Goal: Task Accomplishment & Management: Use online tool/utility

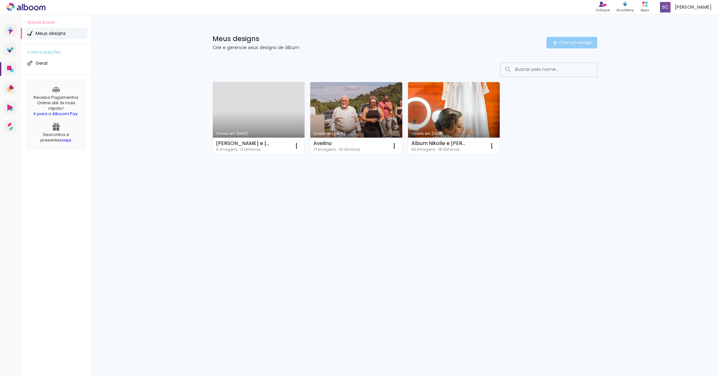
click at [563, 40] on span "Criar um design" at bounding box center [575, 42] width 33 height 4
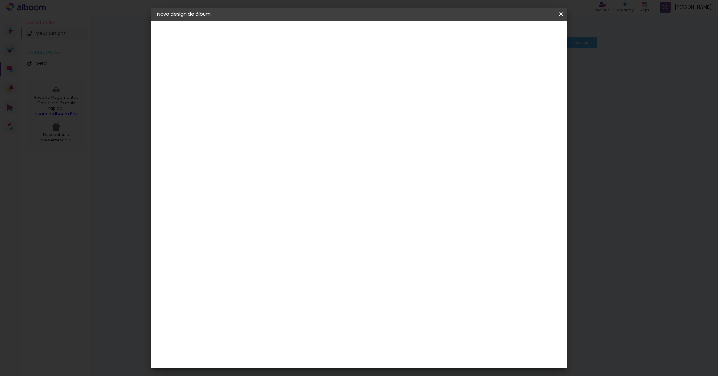
click at [262, 86] on input at bounding box center [262, 86] width 0 height 10
type input "teste"
type paper-input "teste"
click at [0, 0] on slot "Avançar" at bounding box center [0, 0] width 0 height 0
click at [275, 122] on input at bounding box center [278, 122] width 65 height 8
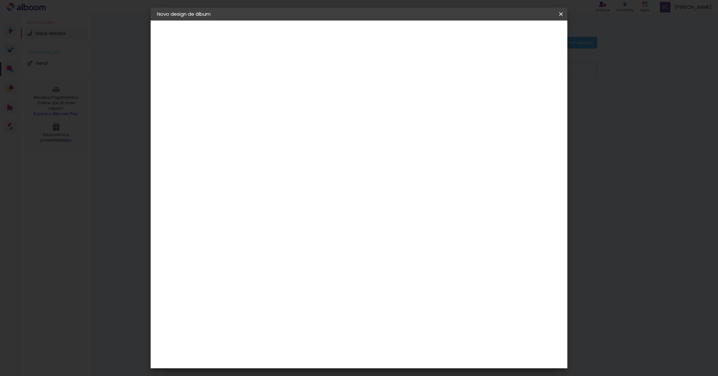
type input "foto"
type paper-input "foto"
click at [269, 217] on div "Foto 15" at bounding box center [264, 222] width 12 height 10
click at [0, 0] on slot "Avançar" at bounding box center [0, 0] width 0 height 0
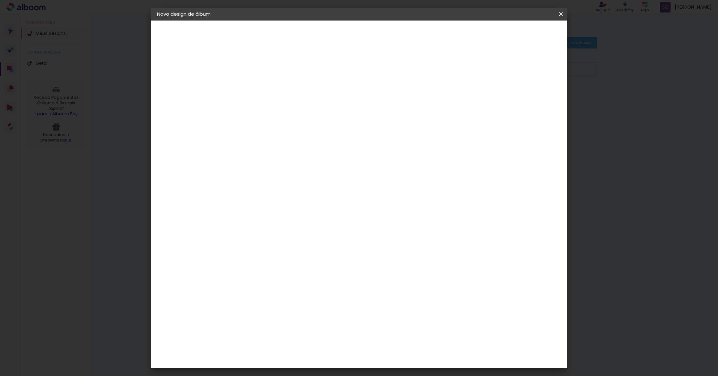
click at [305, 256] on span "25 × 25" at bounding box center [290, 264] width 30 height 17
click at [0, 0] on slot "Avançar" at bounding box center [0, 0] width 0 height 0
click at [489, 68] on div at bounding box center [487, 69] width 6 height 6
type paper-checkbox "on"
click at [526, 32] on span "Iniciar design" at bounding box center [511, 34] width 29 height 4
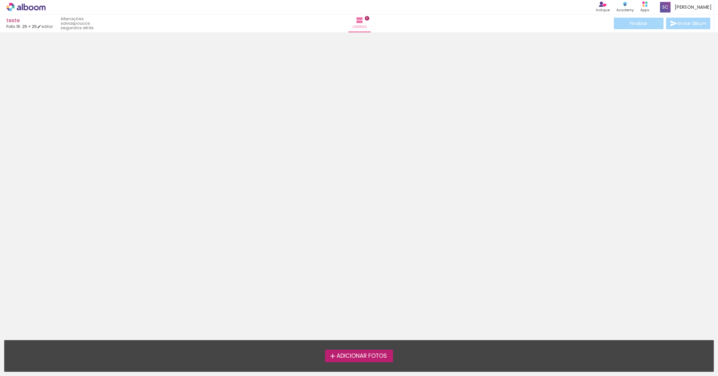
click at [356, 353] on span "Adicionar Fotos" at bounding box center [362, 356] width 50 height 6
click at [0, 0] on input "file" at bounding box center [0, 0] width 0 height 0
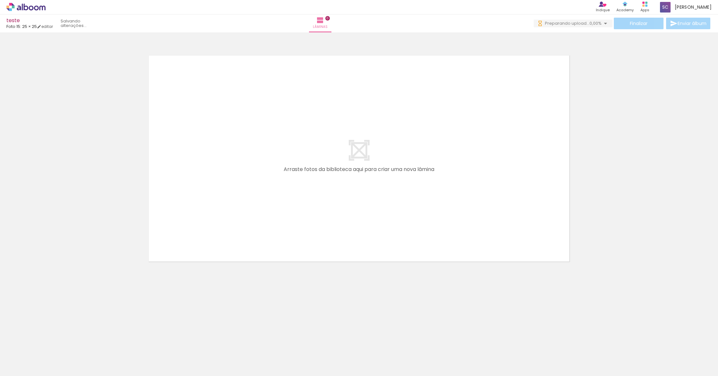
click at [97, 356] on div at bounding box center [100, 354] width 32 height 21
drag, startPoint x: 47, startPoint y: 345, endPoint x: 146, endPoint y: 357, distance: 99.9
click at [53, 357] on iron-horizontal-list at bounding box center [46, 356] width 13 height 40
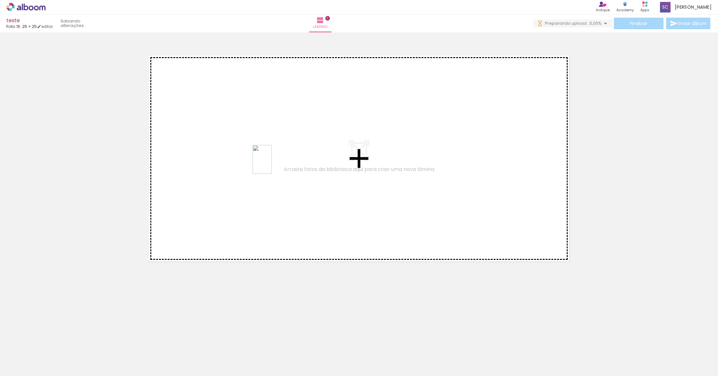
drag, startPoint x: 141, startPoint y: 354, endPoint x: 273, endPoint y: 164, distance: 231.1
click at [272, 164] on quentale-workspace at bounding box center [359, 188] width 718 height 376
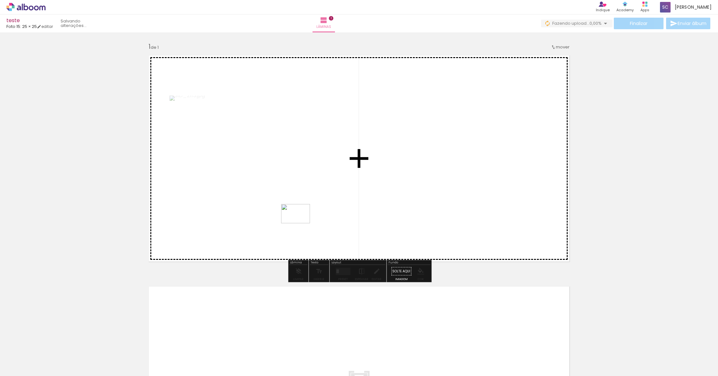
click at [308, 223] on quentale-workspace at bounding box center [359, 188] width 718 height 376
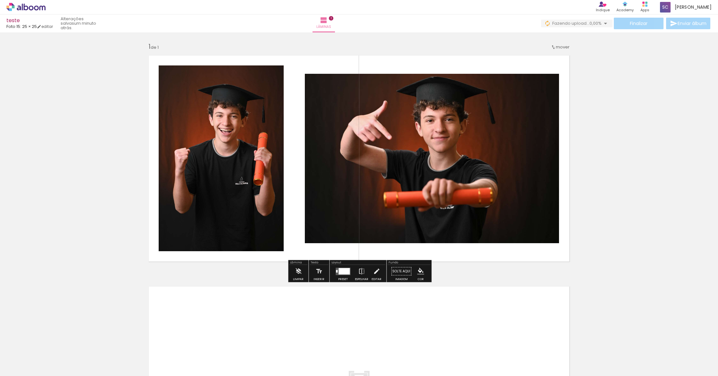
click at [69, 354] on div at bounding box center [64, 354] width 21 height 32
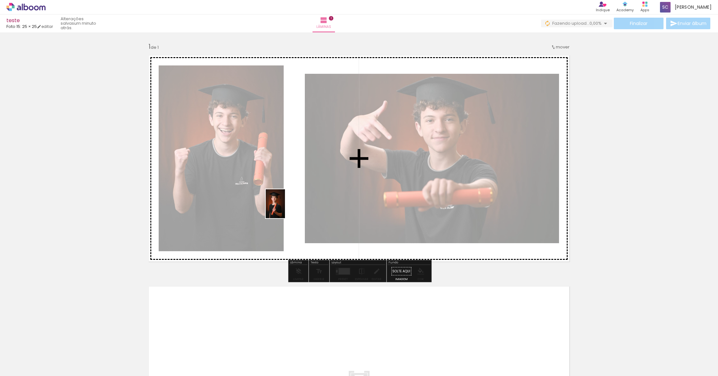
drag, startPoint x: 67, startPoint y: 355, endPoint x: 285, endPoint y: 208, distance: 262.2
click at [285, 208] on quentale-workspace at bounding box center [359, 188] width 718 height 376
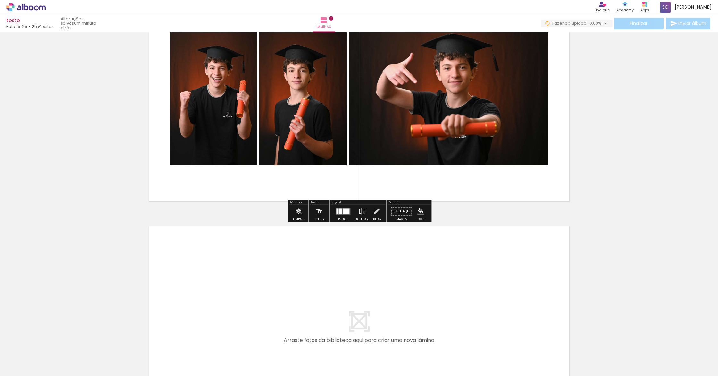
scroll to position [61, 0]
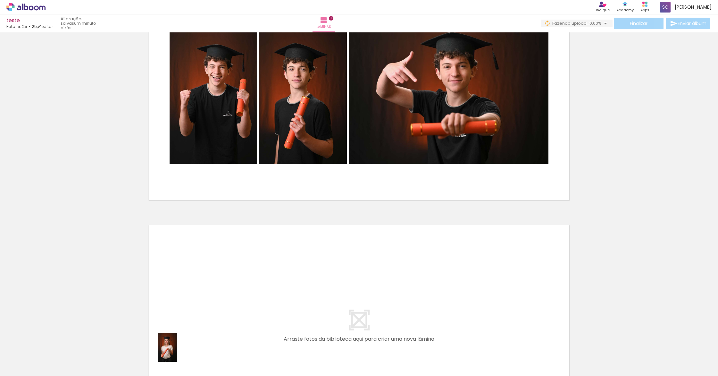
drag, startPoint x: 156, startPoint y: 355, endPoint x: 177, endPoint y: 352, distance: 21.4
click at [177, 352] on quentale-thumb at bounding box center [172, 354] width 36 height 37
click at [177, 355] on div at bounding box center [171, 354] width 21 height 32
click at [354, 356] on div at bounding box center [351, 354] width 21 height 32
drag, startPoint x: 157, startPoint y: 350, endPoint x: 180, endPoint y: 355, distance: 24.1
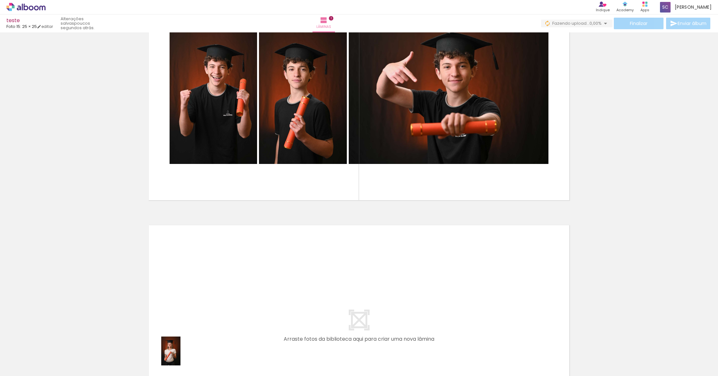
click at [180, 355] on quentale-thumb at bounding box center [172, 354] width 36 height 37
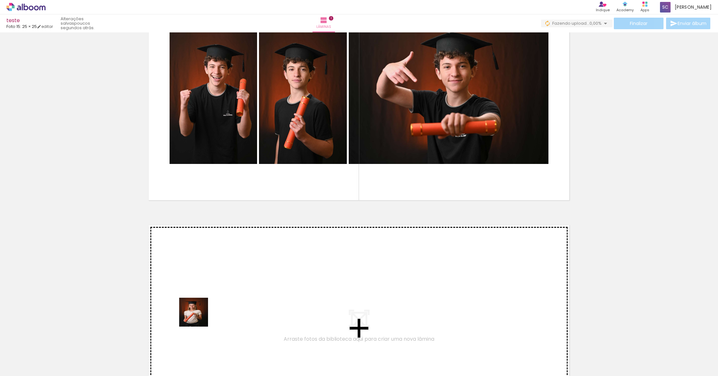
drag, startPoint x: 176, startPoint y: 355, endPoint x: 205, endPoint y: 302, distance: 60.5
click at [205, 302] on quentale-workspace at bounding box center [359, 188] width 718 height 376
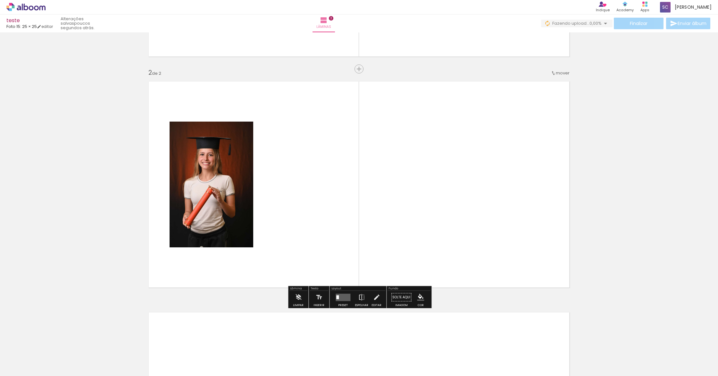
scroll to position [205, 0]
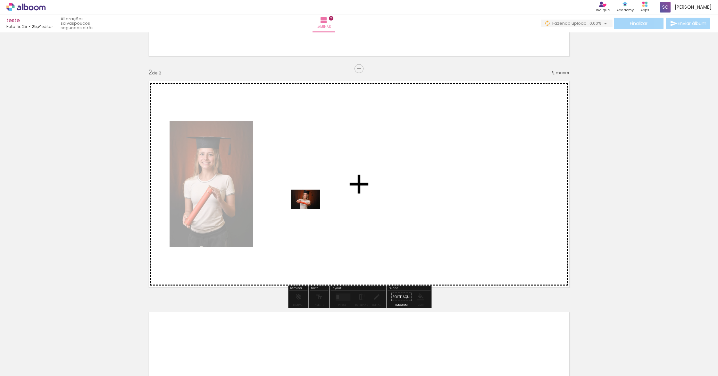
drag, startPoint x: 253, startPoint y: 318, endPoint x: 310, endPoint y: 209, distance: 123.0
click at [310, 209] on quentale-workspace at bounding box center [359, 188] width 718 height 376
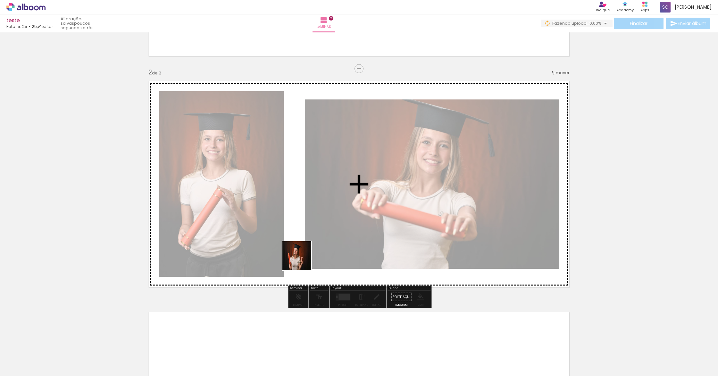
drag, startPoint x: 264, startPoint y: 324, endPoint x: 306, endPoint y: 240, distance: 93.9
click at [306, 240] on quentale-workspace at bounding box center [359, 188] width 718 height 376
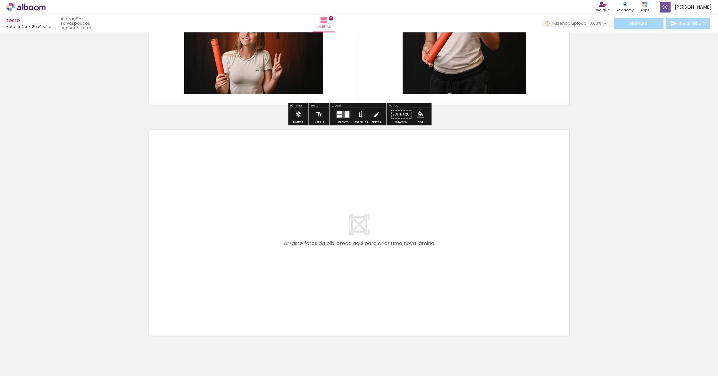
scroll to position [396, 0]
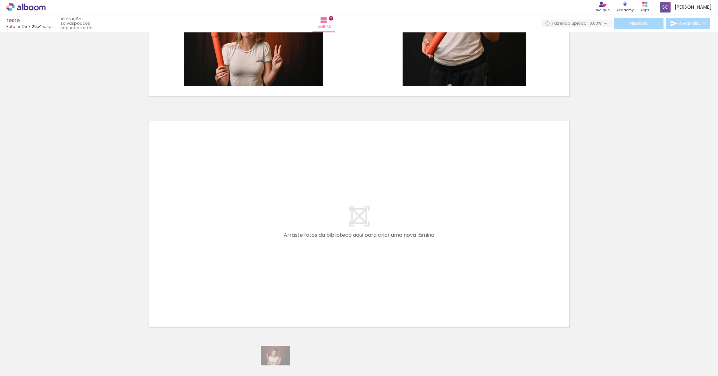
drag, startPoint x: 263, startPoint y: 371, endPoint x: 280, endPoint y: 365, distance: 17.6
click at [0, 0] on slot at bounding box center [0, 0] width 0 height 0
click at [280, 357] on div at bounding box center [279, 354] width 21 height 32
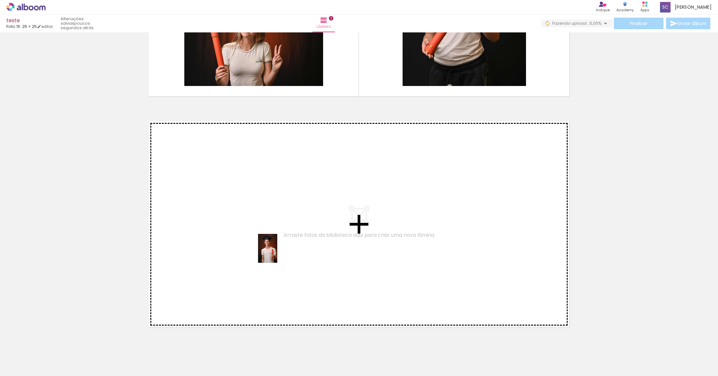
drag, startPoint x: 265, startPoint y: 352, endPoint x: 277, endPoint y: 253, distance: 100.1
click at [277, 253] on quentale-workspace at bounding box center [359, 188] width 718 height 376
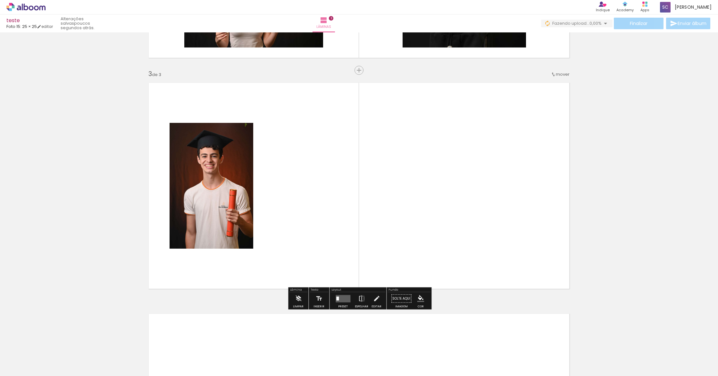
scroll to position [436, 0]
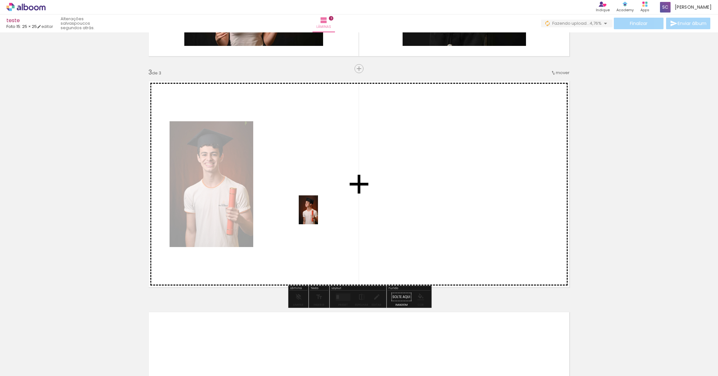
click at [317, 213] on quentale-workspace at bounding box center [359, 188] width 718 height 376
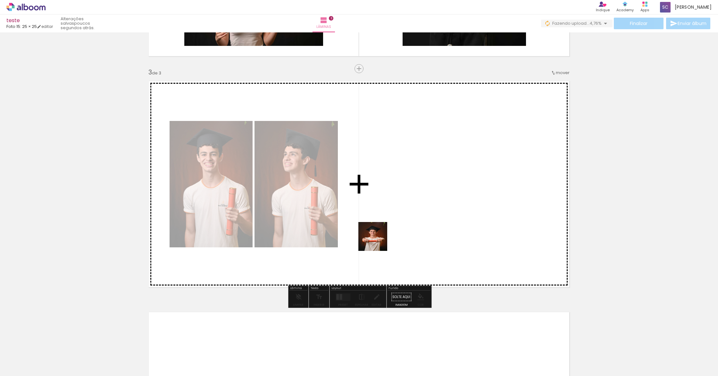
drag, startPoint x: 356, startPoint y: 355, endPoint x: 383, endPoint y: 226, distance: 131.6
click at [383, 226] on quentale-workspace at bounding box center [359, 188] width 718 height 376
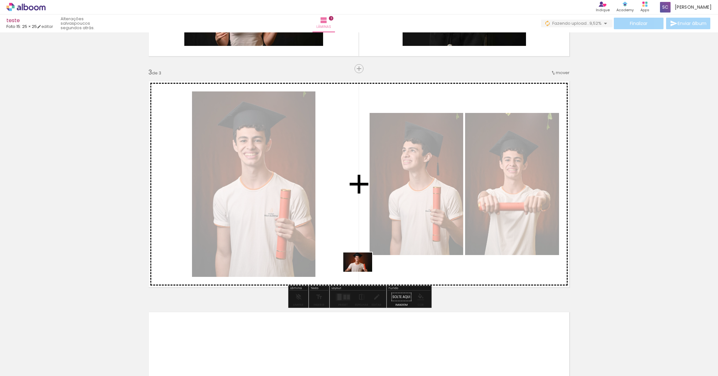
drag, startPoint x: 392, startPoint y: 356, endPoint x: 359, endPoint y: 264, distance: 97.7
click at [359, 264] on quentale-workspace at bounding box center [359, 188] width 718 height 376
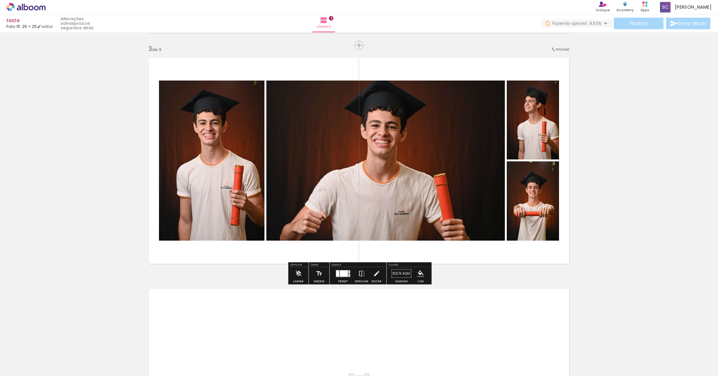
scroll to position [463, 0]
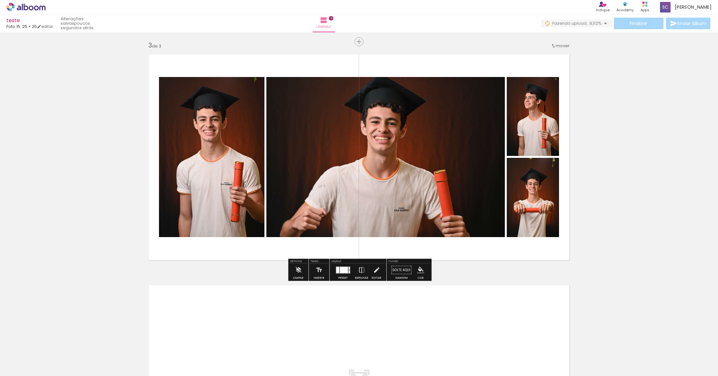
click at [341, 269] on div at bounding box center [344, 269] width 8 height 6
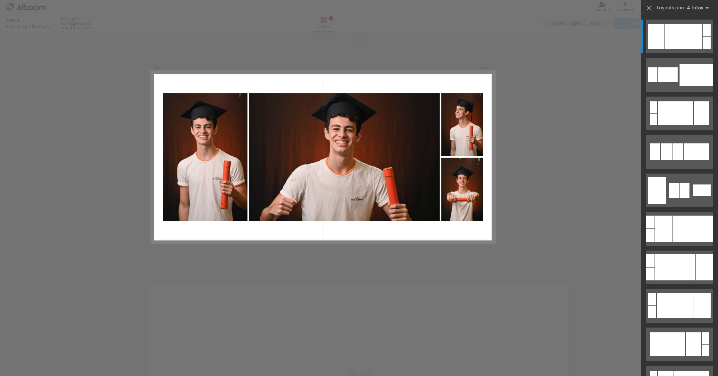
scroll to position [436, 0]
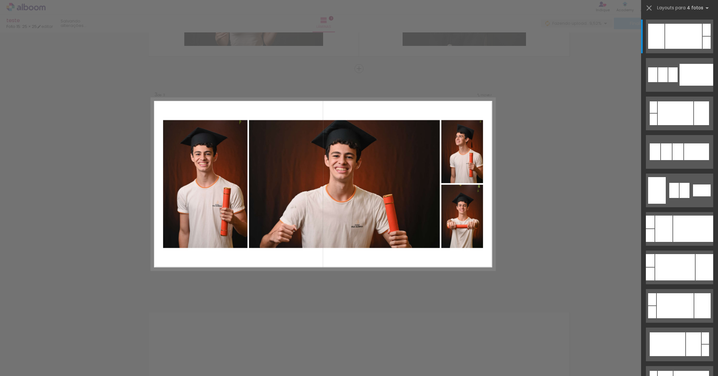
click at [406, 304] on div "Confirmar Cancelar" at bounding box center [359, 65] width 718 height 939
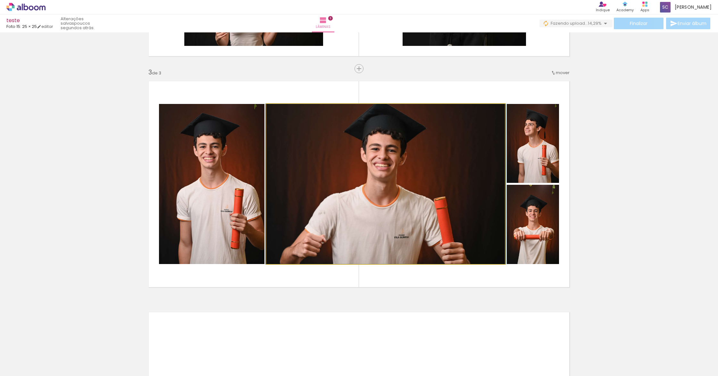
click at [391, 205] on quentale-photo at bounding box center [385, 184] width 238 height 160
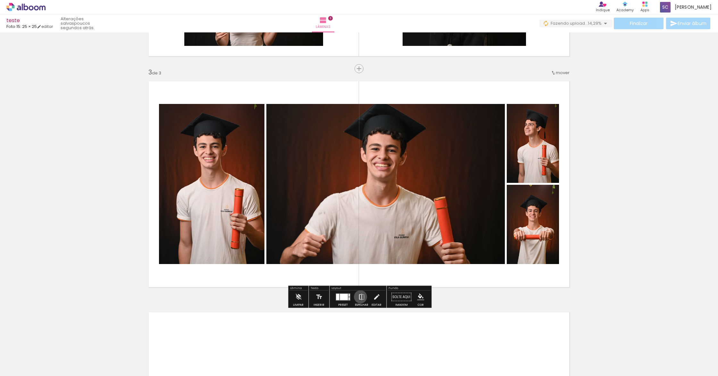
click at [359, 297] on iron-icon at bounding box center [361, 296] width 7 height 13
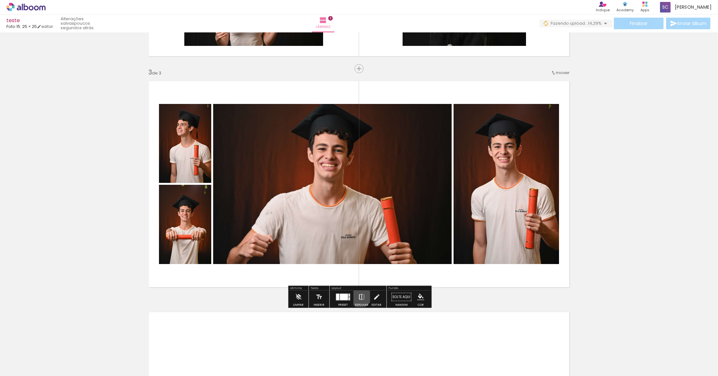
click at [359, 297] on iron-icon at bounding box center [361, 296] width 7 height 13
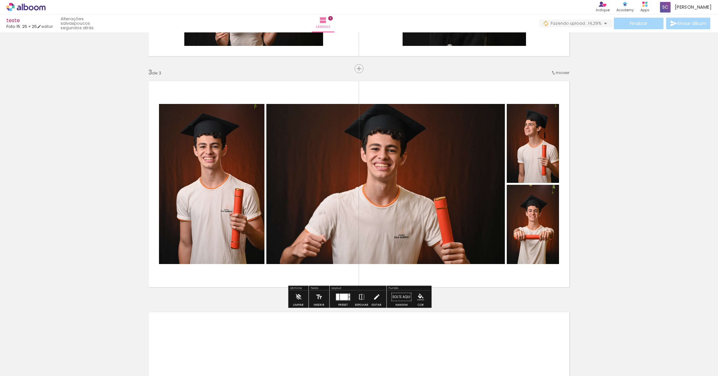
click at [374, 295] on iron-icon at bounding box center [376, 296] width 7 height 13
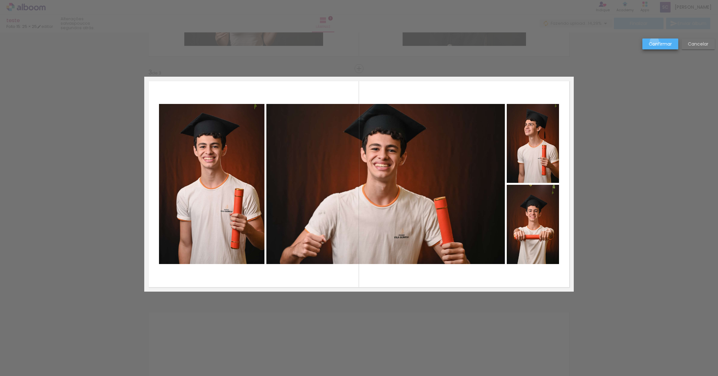
click at [0, 0] on slot "Confirmar" at bounding box center [0, 0] width 0 height 0
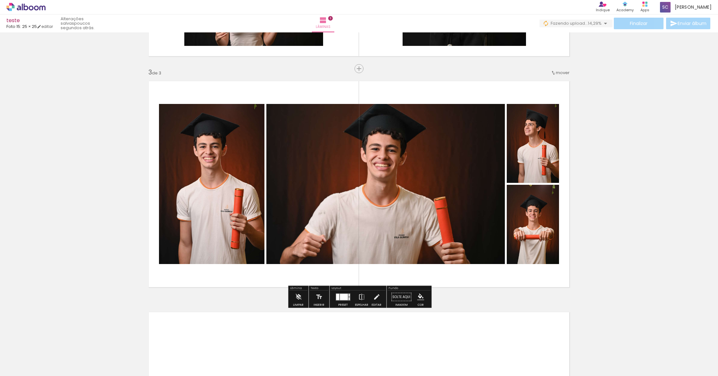
click at [396, 295] on paper-button "Solte aqui Imagem" at bounding box center [401, 298] width 23 height 16
click at [418, 295] on iron-icon "color picker" at bounding box center [420, 296] width 7 height 7
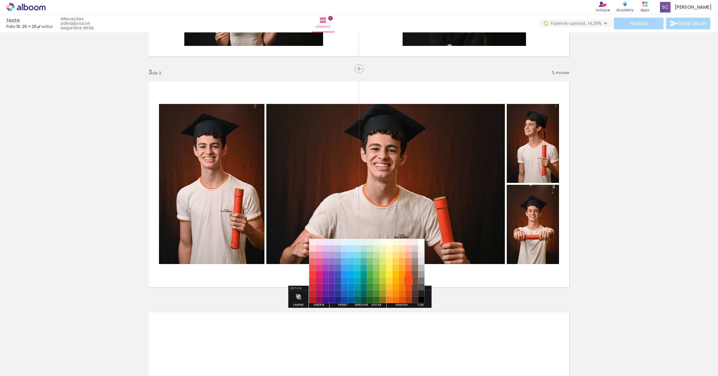
click at [411, 281] on paper-item "#f4511e" at bounding box center [409, 280] width 6 height 6
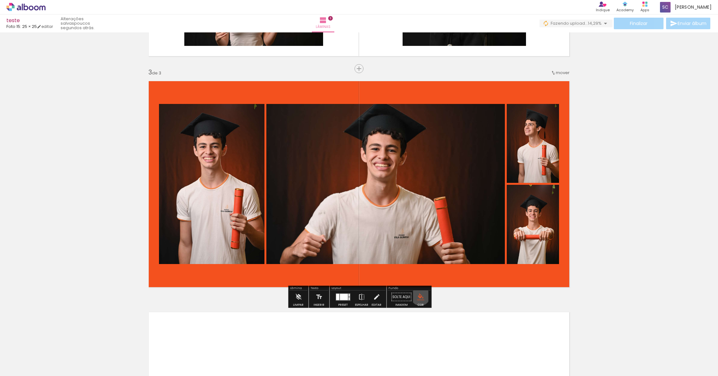
click at [418, 296] on iron-icon "color picker" at bounding box center [420, 296] width 7 height 7
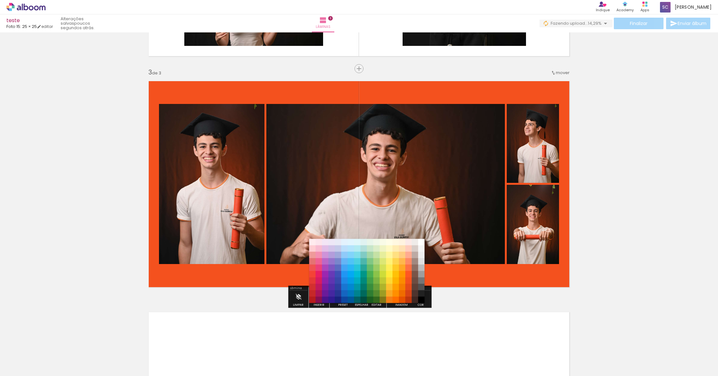
click at [423, 239] on paper-item "#ffffff" at bounding box center [421, 242] width 6 height 6
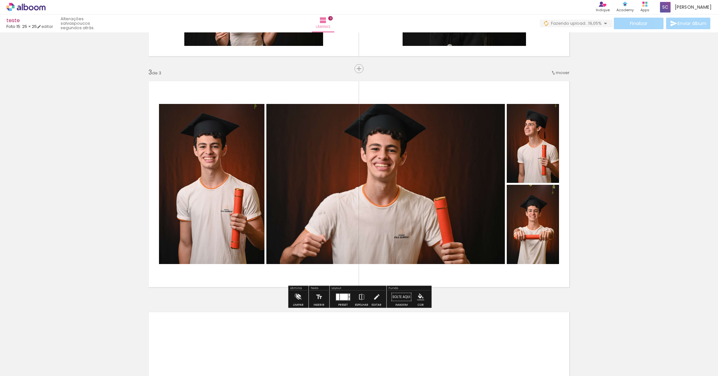
click at [297, 295] on iron-icon at bounding box center [298, 296] width 7 height 13
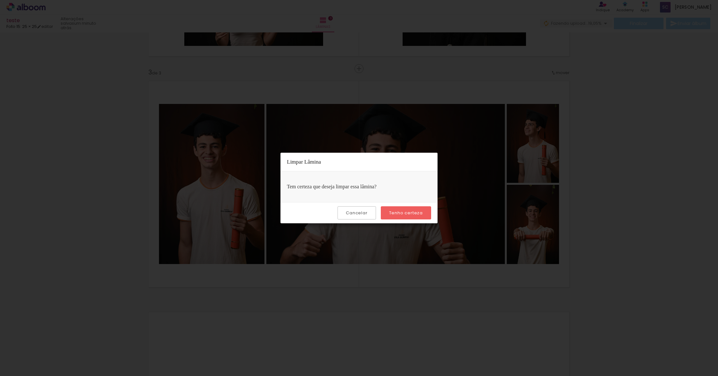
click at [0, 0] on slot "Cancelar" at bounding box center [0, 0] width 0 height 0
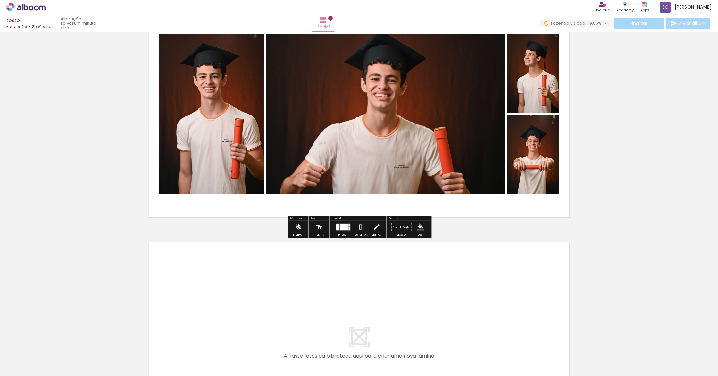
scroll to position [516, 0]
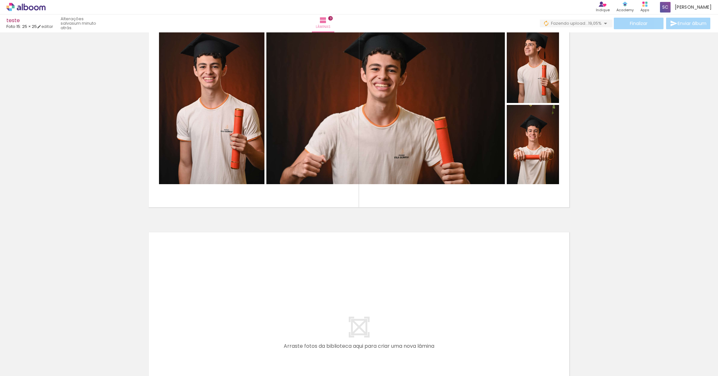
click at [34, 356] on iron-icon at bounding box center [32, 356] width 5 height 5
click at [0, 0] on slot "Todas as fotos" at bounding box center [0, 0] width 0 height 0
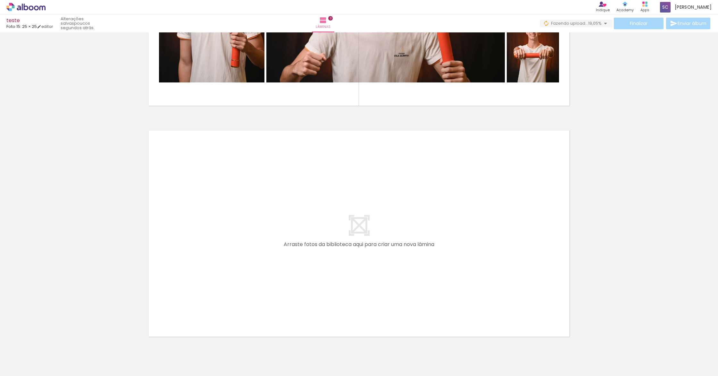
scroll to position [645, 0]
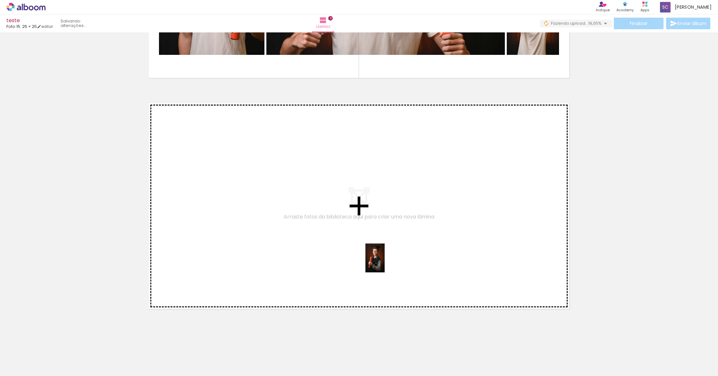
click at [385, 263] on quentale-workspace at bounding box center [359, 188] width 718 height 376
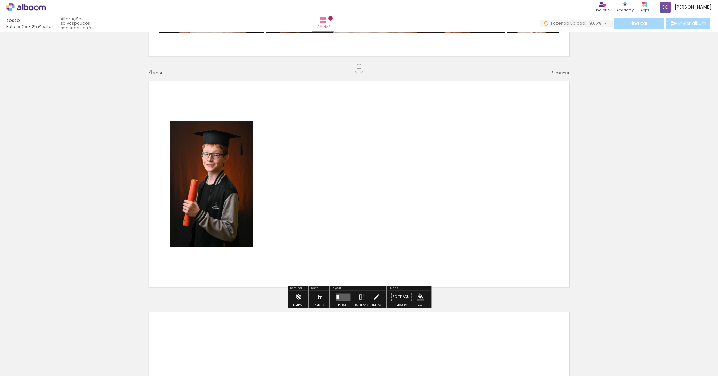
scroll to position [667, 0]
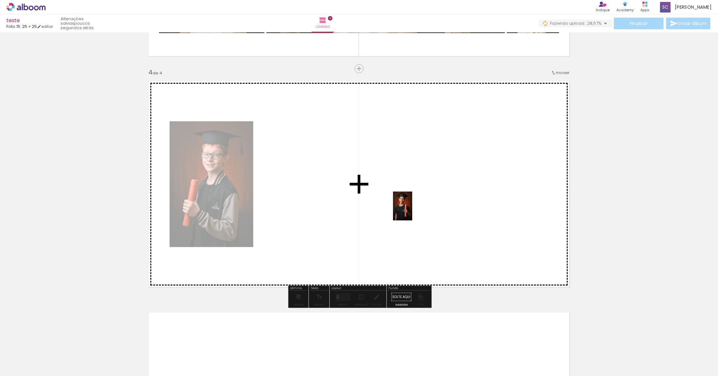
drag, startPoint x: 462, startPoint y: 357, endPoint x: 412, endPoint y: 212, distance: 152.8
click at [412, 210] on quentale-workspace at bounding box center [359, 188] width 718 height 376
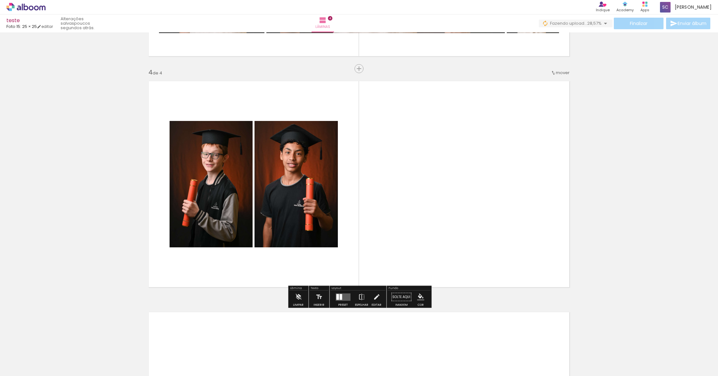
click at [213, 184] on quentale-photo at bounding box center [211, 184] width 83 height 126
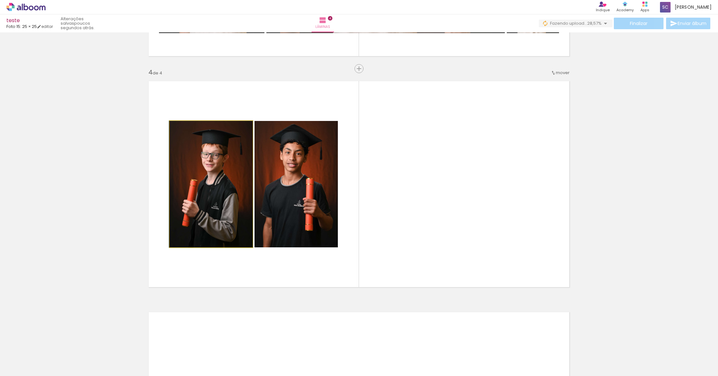
click at [198, 190] on quentale-photo at bounding box center [211, 184] width 83 height 126
click at [215, 187] on quentale-photo at bounding box center [211, 184] width 83 height 126
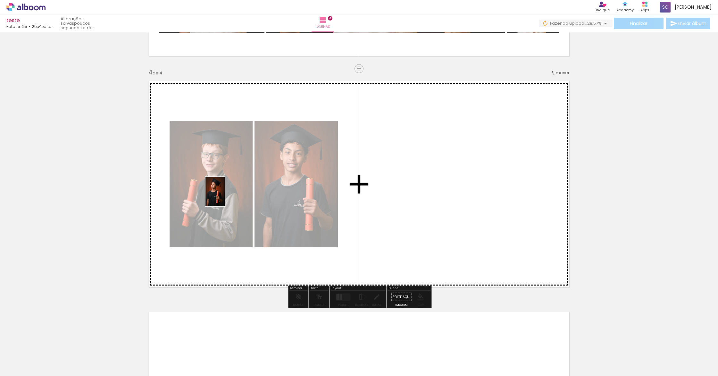
drag, startPoint x: 499, startPoint y: 356, endPoint x: 225, endPoint y: 196, distance: 317.5
click at [225, 196] on quentale-workspace at bounding box center [359, 188] width 718 height 376
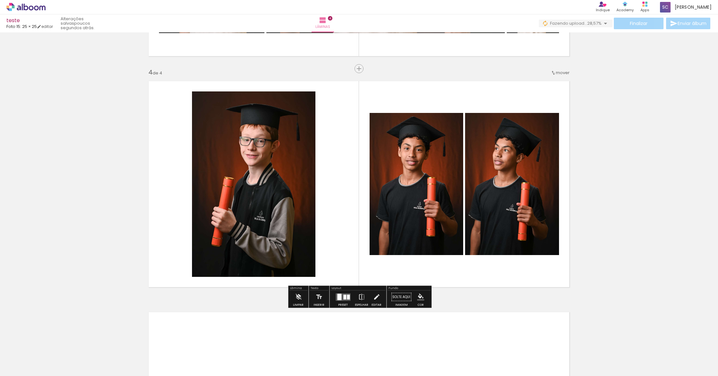
click at [258, 201] on quentale-photo at bounding box center [253, 183] width 123 height 185
click at [258, 201] on quentale-photo at bounding box center [253, 184] width 123 height 185
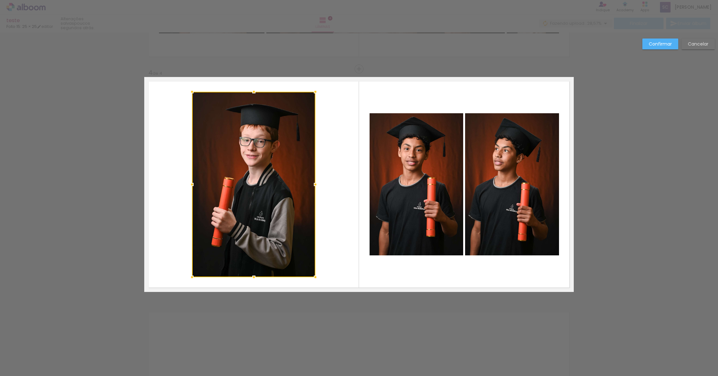
scroll to position [667, 0]
click at [0, 0] on slot "Confirmar" at bounding box center [0, 0] width 0 height 0
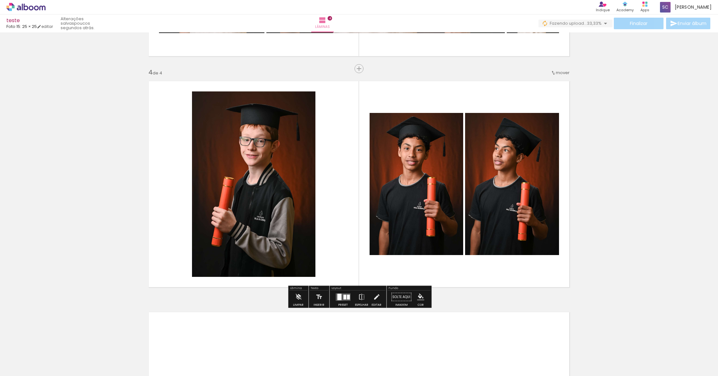
click at [276, 179] on quentale-photo at bounding box center [253, 183] width 123 height 185
click at [298, 297] on iron-icon at bounding box center [298, 296] width 7 height 13
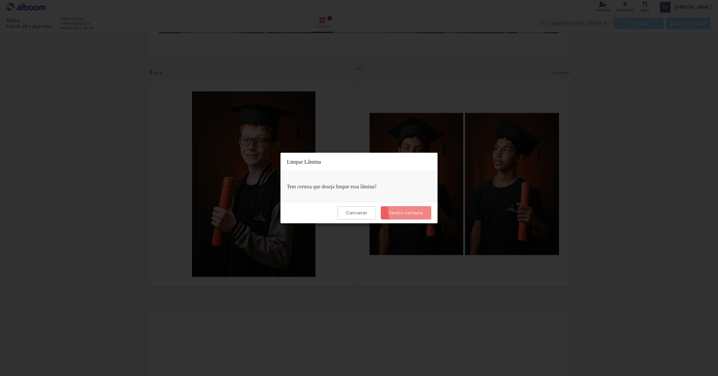
click at [0, 0] on slot "Tenho certeza" at bounding box center [0, 0] width 0 height 0
click at [0, 0] on slot "Cancelar" at bounding box center [0, 0] width 0 height 0
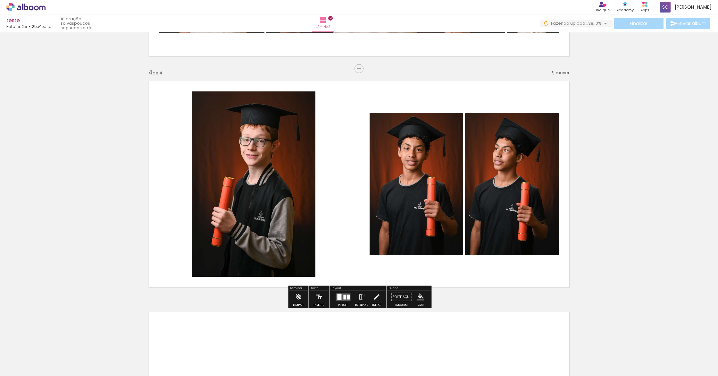
click at [269, 209] on quentale-photo at bounding box center [253, 183] width 123 height 185
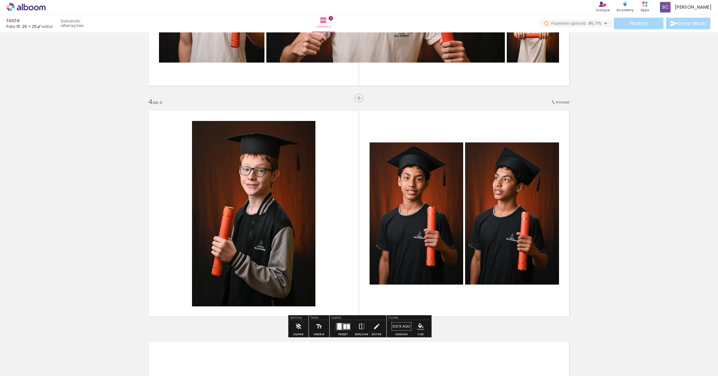
scroll to position [638, 0]
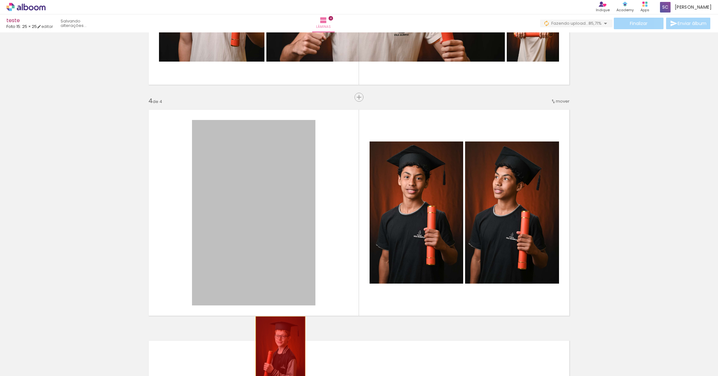
drag, startPoint x: 312, startPoint y: 297, endPoint x: 280, endPoint y: 353, distance: 64.3
click at [280, 353] on quentale-workspace at bounding box center [359, 188] width 718 height 376
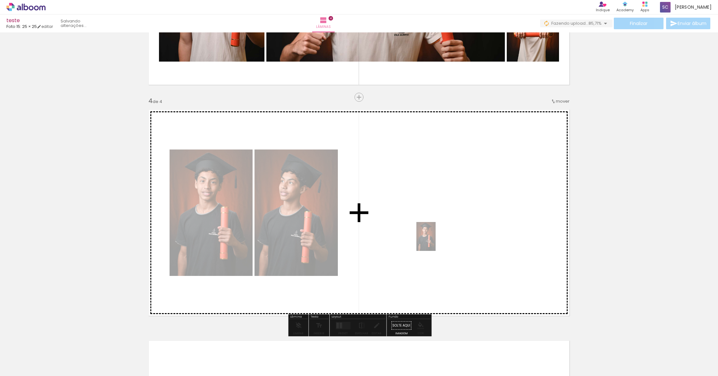
drag, startPoint x: 456, startPoint y: 355, endPoint x: 430, endPoint y: 230, distance: 127.7
click at [430, 230] on quentale-workspace at bounding box center [359, 188] width 718 height 376
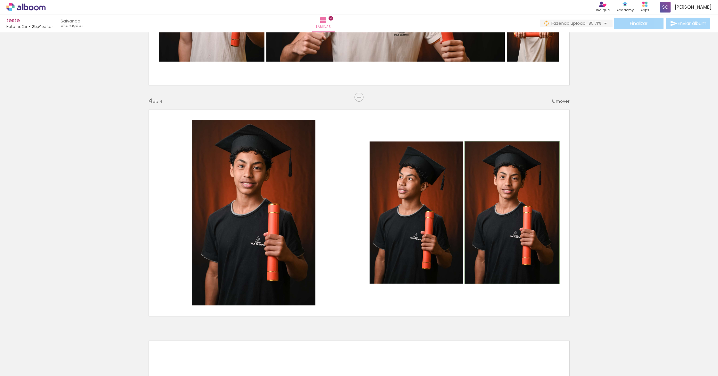
click at [501, 189] on quentale-photo at bounding box center [512, 212] width 94 height 142
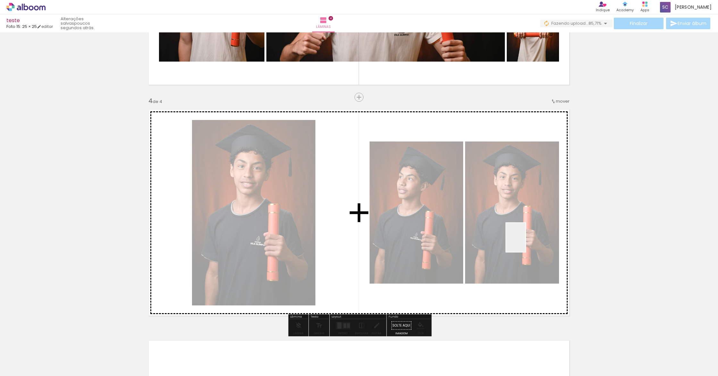
drag, startPoint x: 536, startPoint y: 342, endPoint x: 525, endPoint y: 242, distance: 100.3
click at [525, 242] on quentale-workspace at bounding box center [359, 188] width 718 height 376
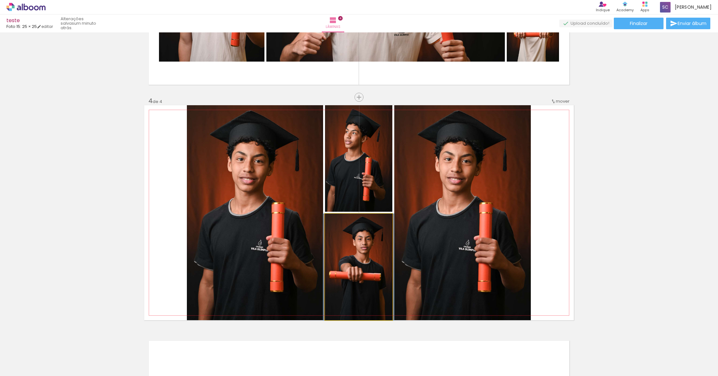
click at [366, 258] on quentale-photo at bounding box center [358, 266] width 67 height 106
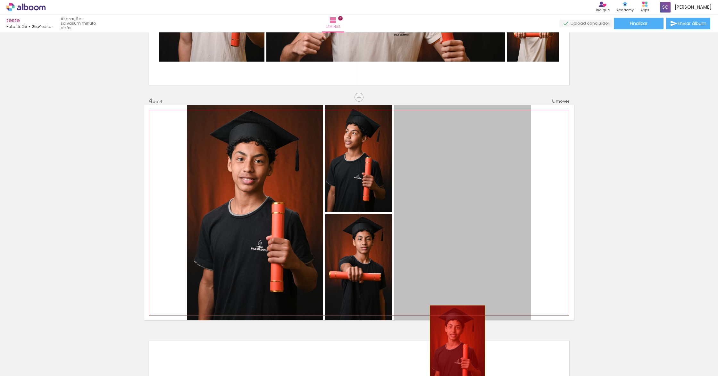
drag, startPoint x: 465, startPoint y: 243, endPoint x: 457, endPoint y: 348, distance: 105.1
click at [457, 348] on quentale-workspace at bounding box center [359, 188] width 718 height 376
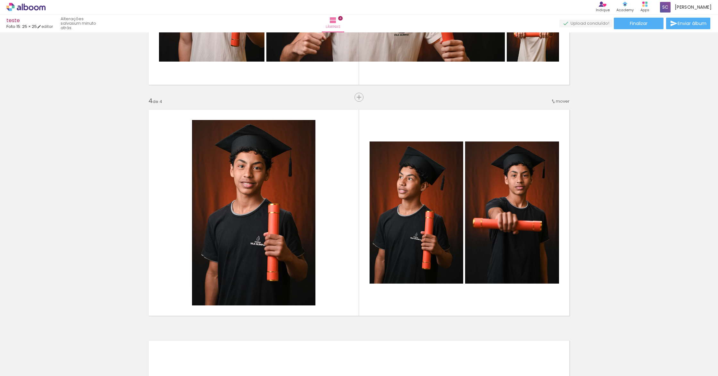
scroll to position [0, 90]
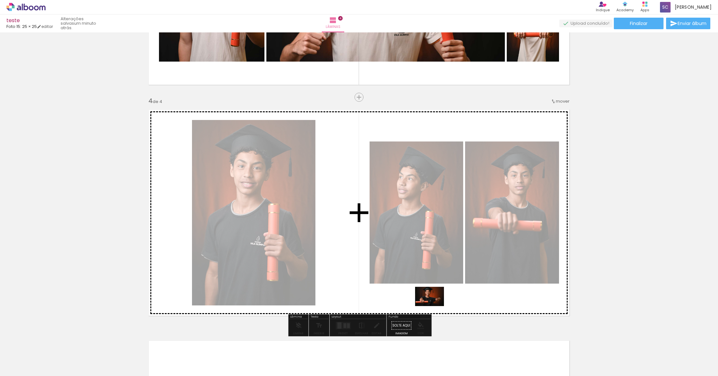
drag, startPoint x: 479, startPoint y: 357, endPoint x: 434, endPoint y: 306, distance: 67.7
click at [434, 306] on quentale-workspace at bounding box center [359, 188] width 718 height 376
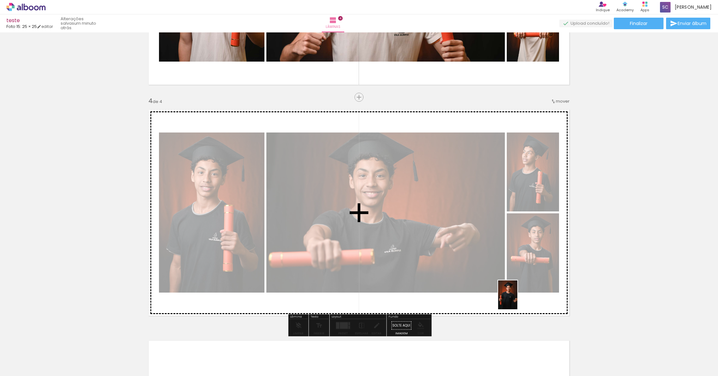
click at [517, 299] on quentale-workspace at bounding box center [359, 188] width 718 height 376
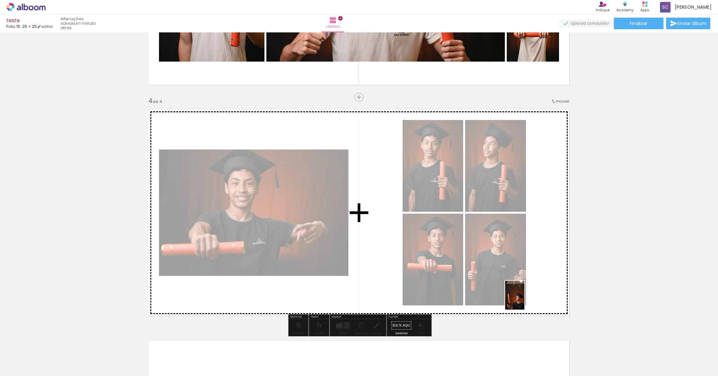
drag, startPoint x: 551, startPoint y: 359, endPoint x: 524, endPoint y: 300, distance: 64.8
click at [524, 300] on quentale-workspace at bounding box center [359, 188] width 718 height 376
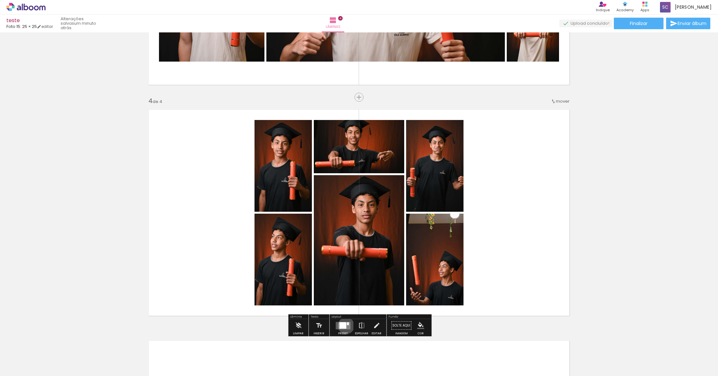
click at [345, 325] on quentale-layouter at bounding box center [343, 325] width 15 height 7
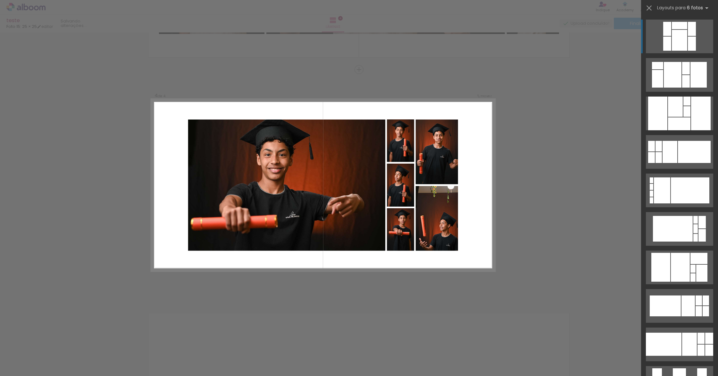
scroll to position [667, 0]
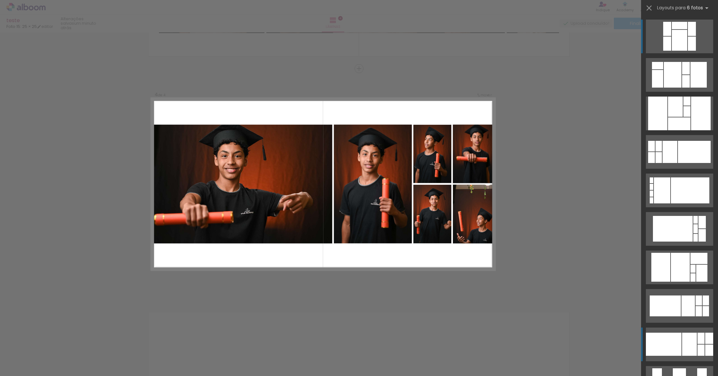
click at [677, 342] on div at bounding box center [664, 343] width 36 height 23
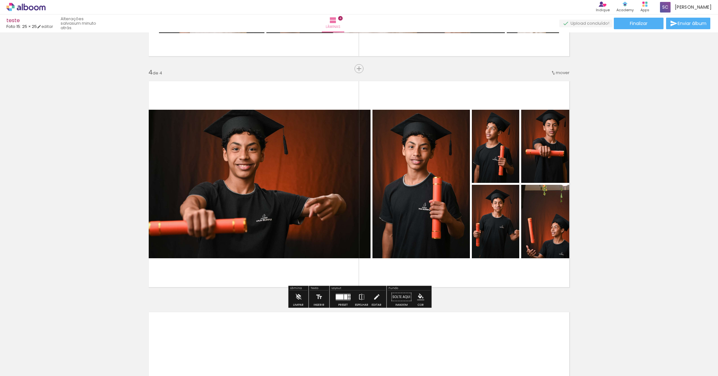
click at [187, 88] on quentale-layouter at bounding box center [359, 184] width 430 height 215
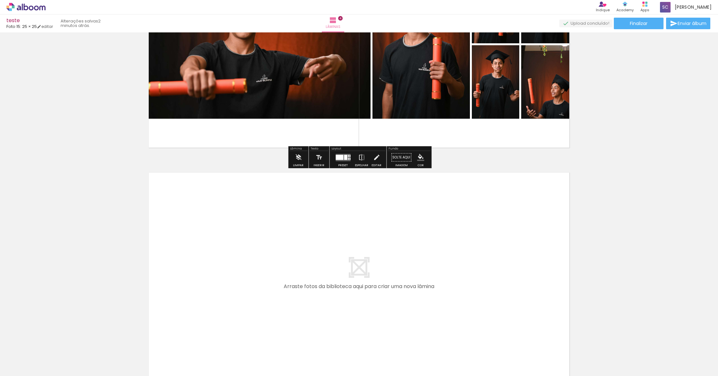
scroll to position [876, 0]
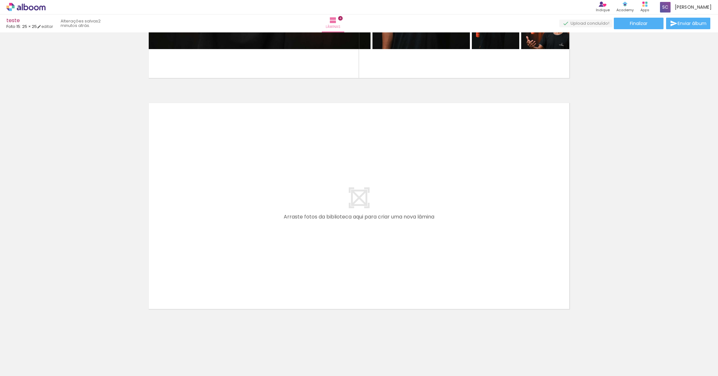
click at [588, 358] on div at bounding box center [583, 354] width 21 height 32
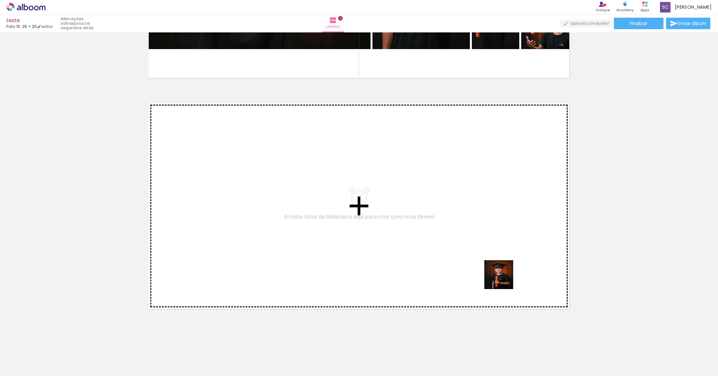
click at [480, 266] on quentale-workspace at bounding box center [359, 188] width 718 height 376
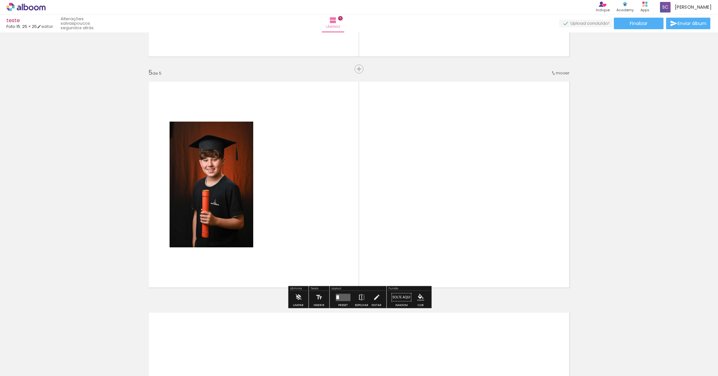
scroll to position [898, 0]
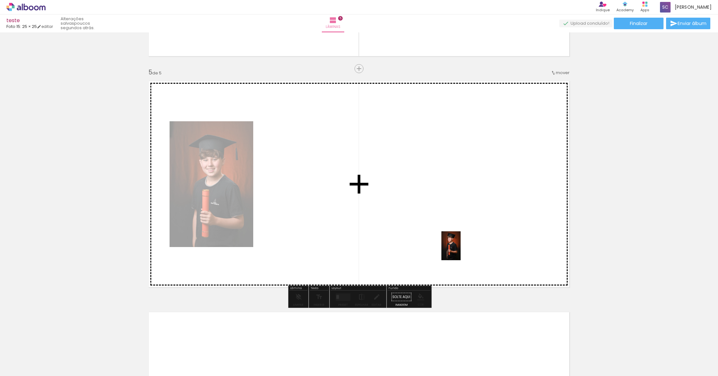
drag, startPoint x: 623, startPoint y: 352, endPoint x: 451, endPoint y: 245, distance: 202.7
click at [451, 245] on quentale-workspace at bounding box center [359, 188] width 718 height 376
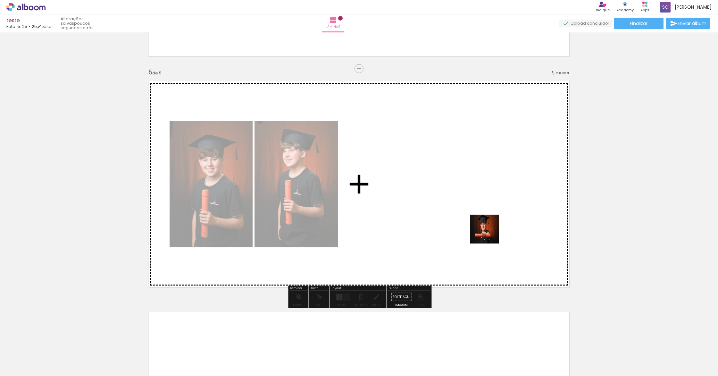
drag, startPoint x: 658, startPoint y: 353, endPoint x: 447, endPoint y: 211, distance: 254.3
click at [447, 211] on quentale-workspace at bounding box center [359, 188] width 718 height 376
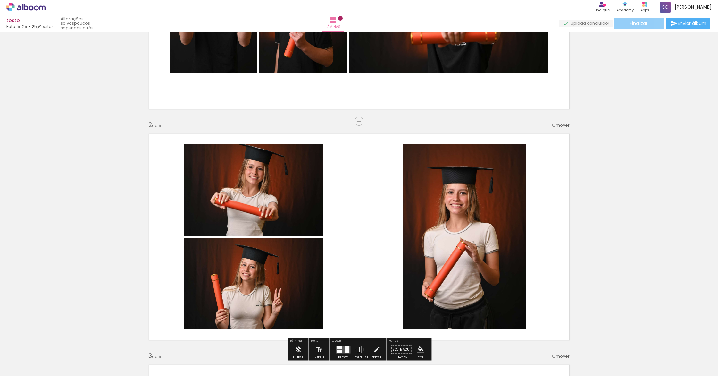
scroll to position [152, 0]
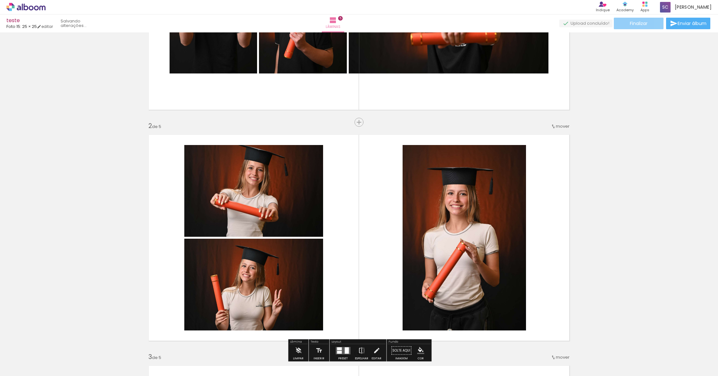
click at [640, 21] on span "Finalizar" at bounding box center [639, 23] width 18 height 4
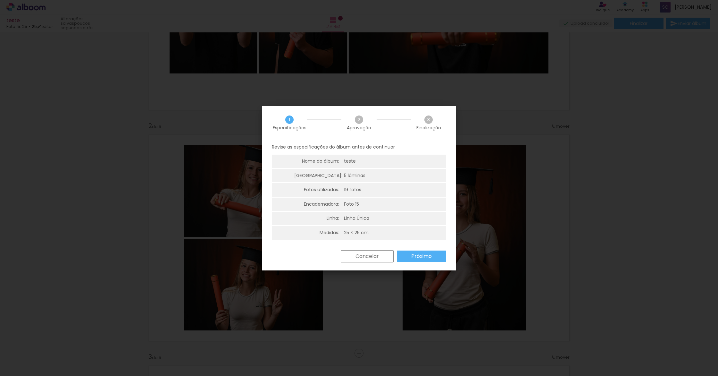
click at [0, 0] on slot "Próximo" at bounding box center [0, 0] width 0 height 0
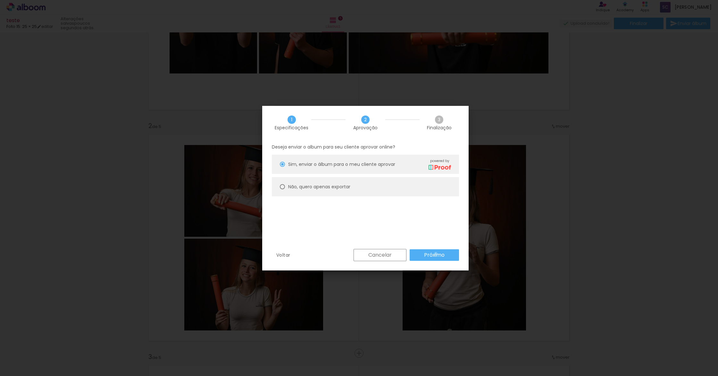
click at [0, 0] on slot "Próximo" at bounding box center [0, 0] width 0 height 0
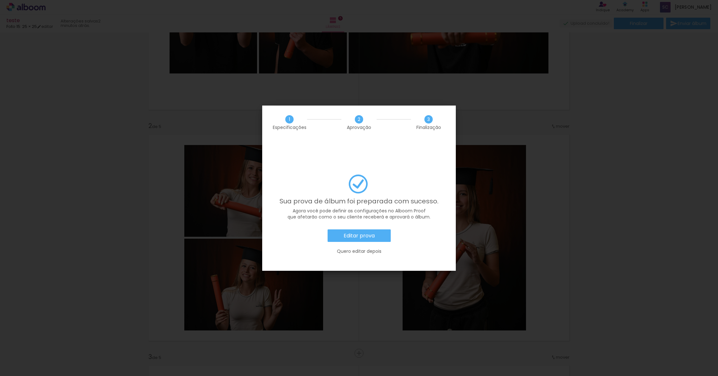
click at [0, 0] on slot "Editar prova" at bounding box center [0, 0] width 0 height 0
